Goal: Task Accomplishment & Management: Manage account settings

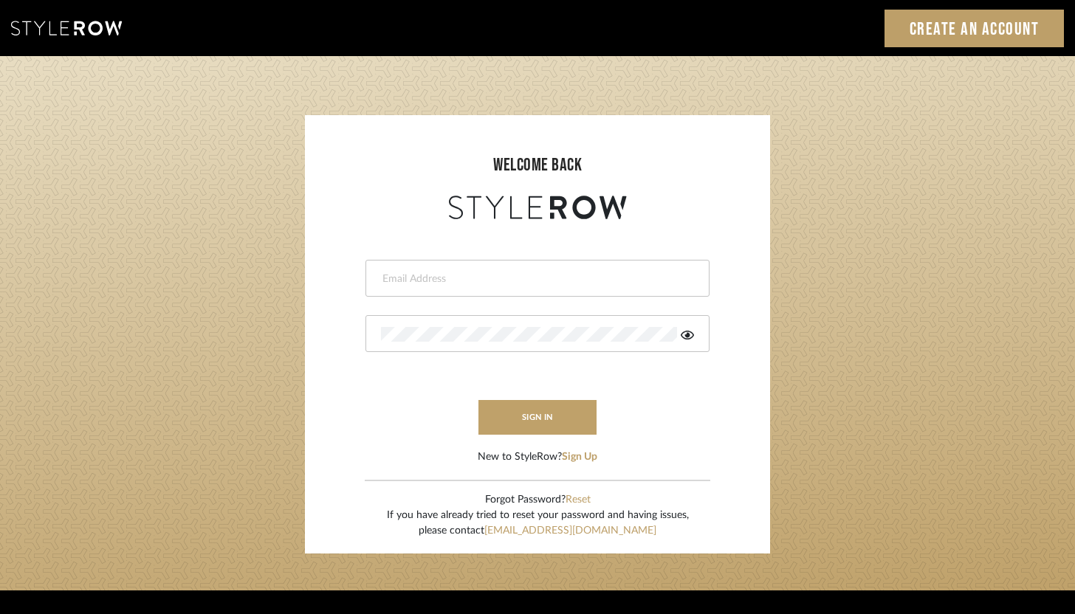
click at [383, 283] on input "email" at bounding box center [535, 279] width 309 height 15
type input "ashley@winnieandcointeriors.com"
click at [453, 324] on div at bounding box center [538, 333] width 344 height 37
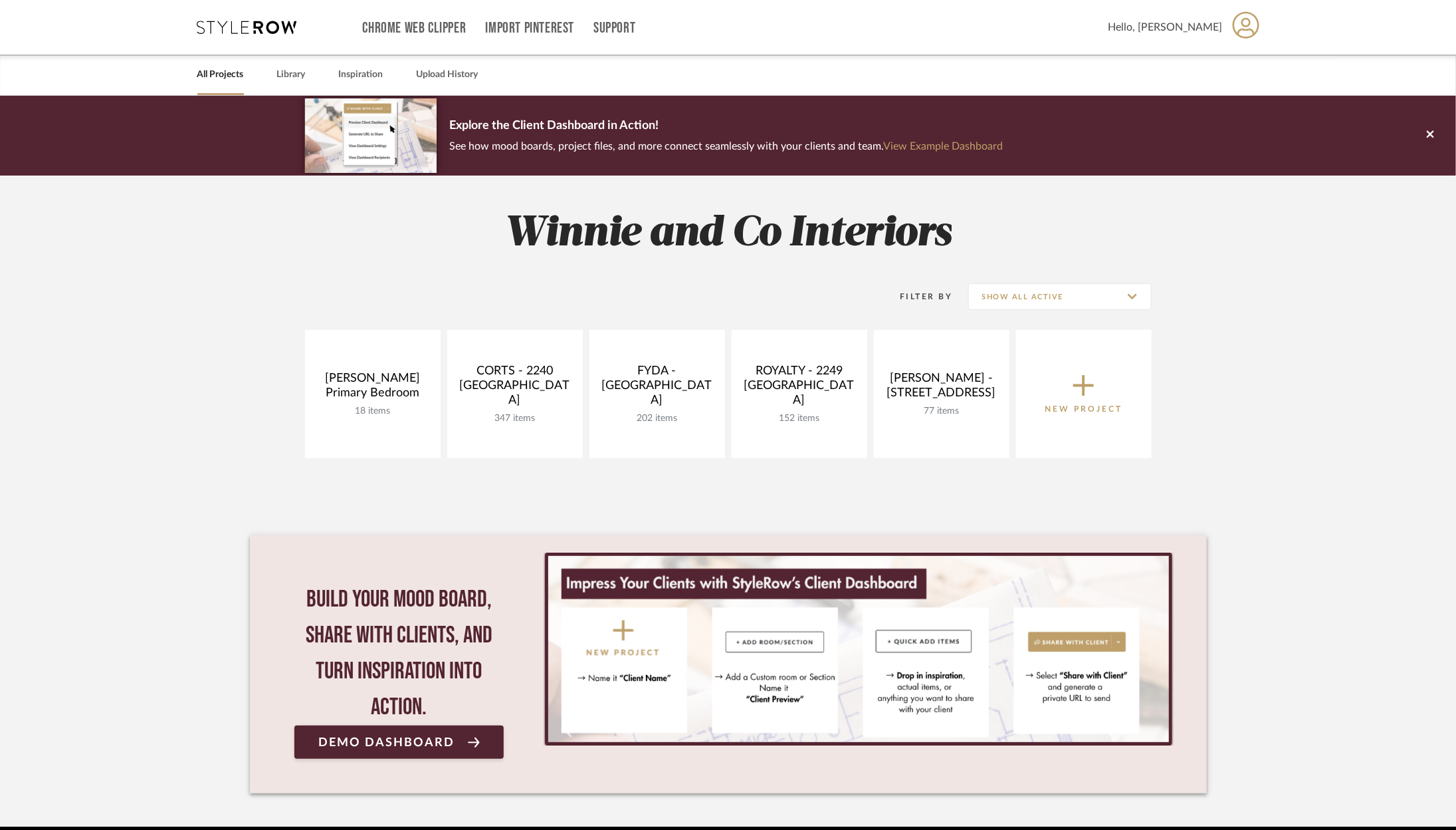
click at [423, 263] on div "Winnie and Co Interiors Filter By Show All Active [PERSON_NAME] Primary Bedroom…" at bounding box center [728, 501] width 957 height 651
click at [632, 502] on div "Winnie and Co Interiors Filter By Show All Active [PERSON_NAME] Primary Bedroom…" at bounding box center [728, 501] width 957 height 651
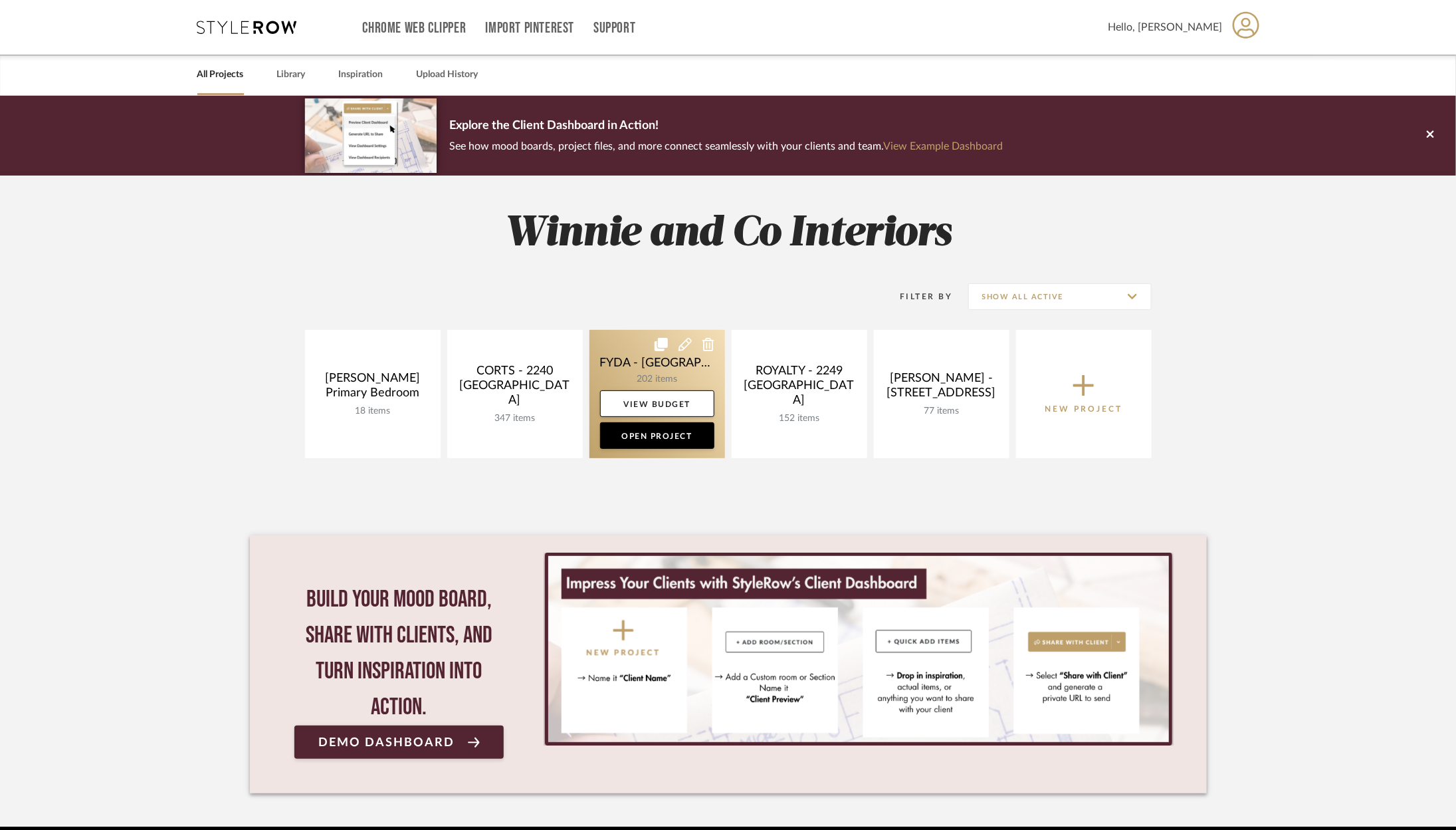
click at [648, 416] on link at bounding box center [657, 393] width 136 height 129
